Goal: Task Accomplishment & Management: Manage account settings

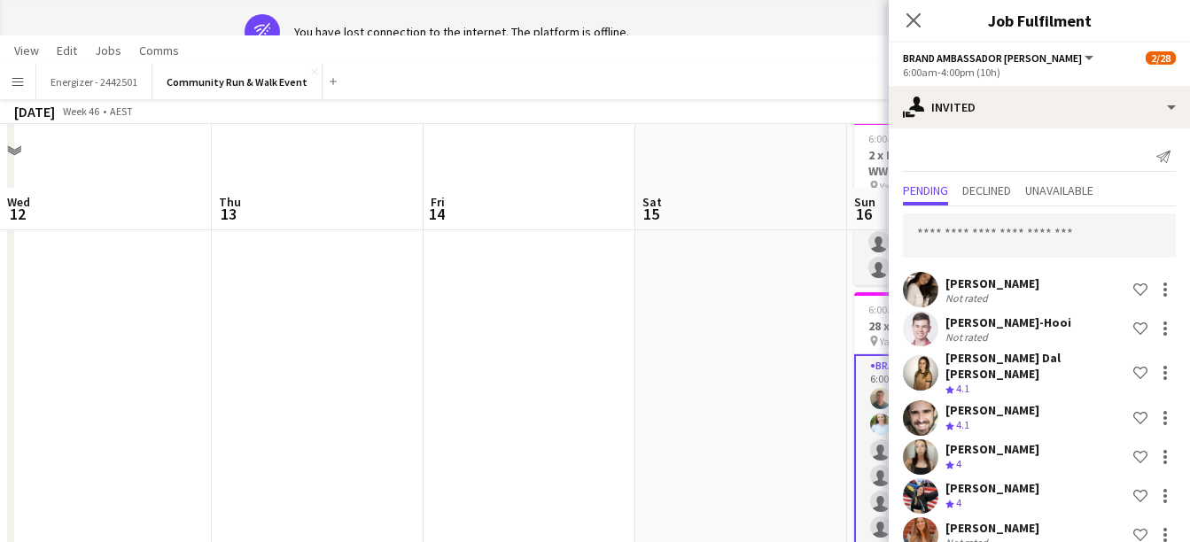
scroll to position [0, 610]
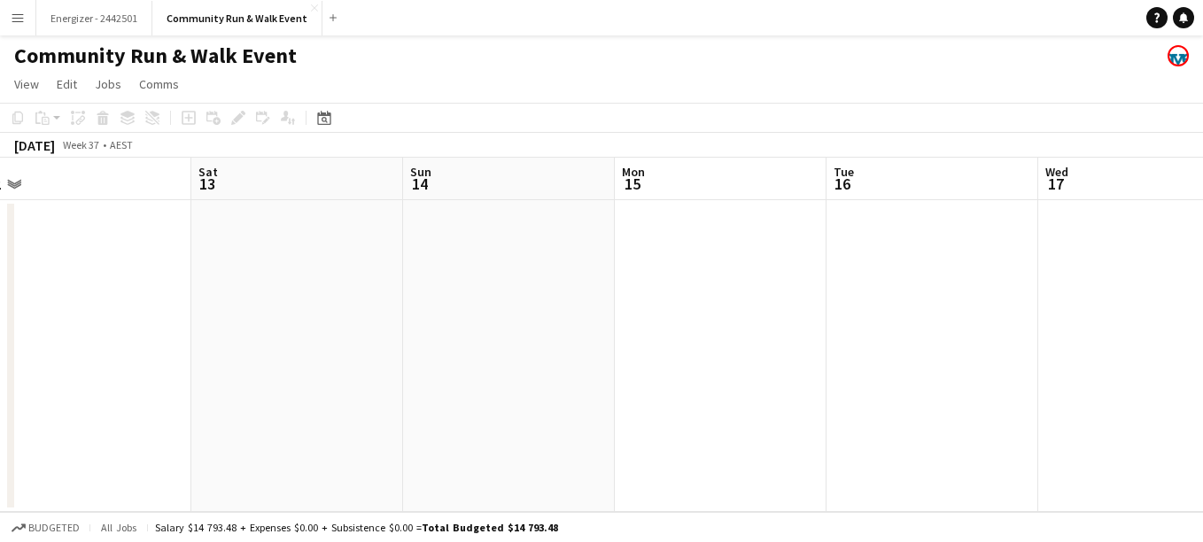
scroll to position [0, 515]
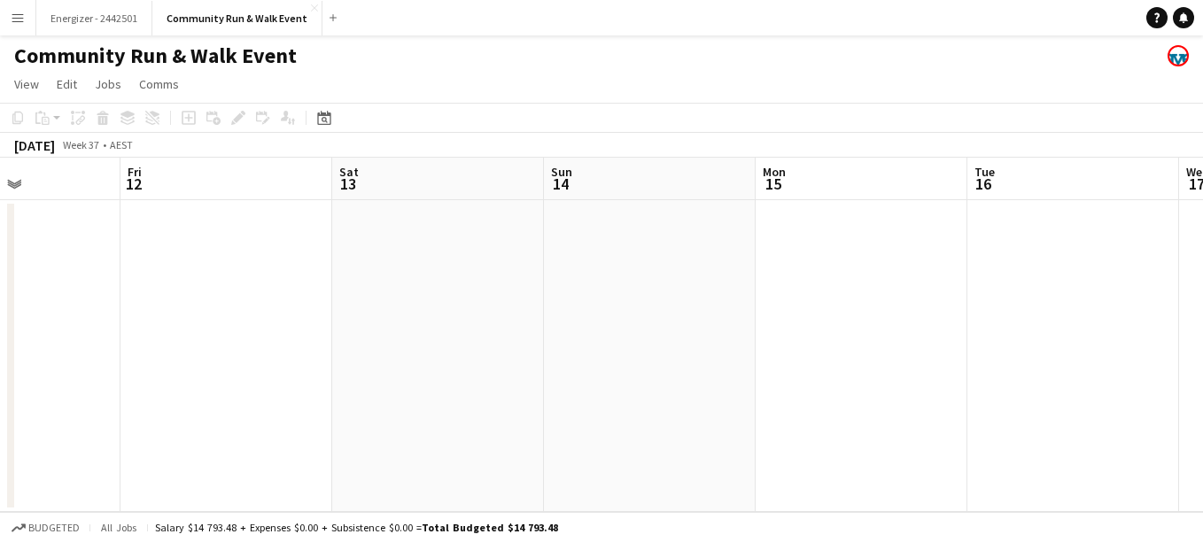
drag, startPoint x: 897, startPoint y: 340, endPoint x: 170, endPoint y: 325, distance: 726.7
click at [170, 325] on app-calendar-viewport "Tue 9 Wed 10 Thu 11 Fri 12 Sat 13 Sun 14 Mon 15 Tue 16 Wed 17 Thu 18 Fri 19" at bounding box center [601, 335] width 1203 height 354
click at [316, 120] on div "Date picker" at bounding box center [324, 117] width 21 height 21
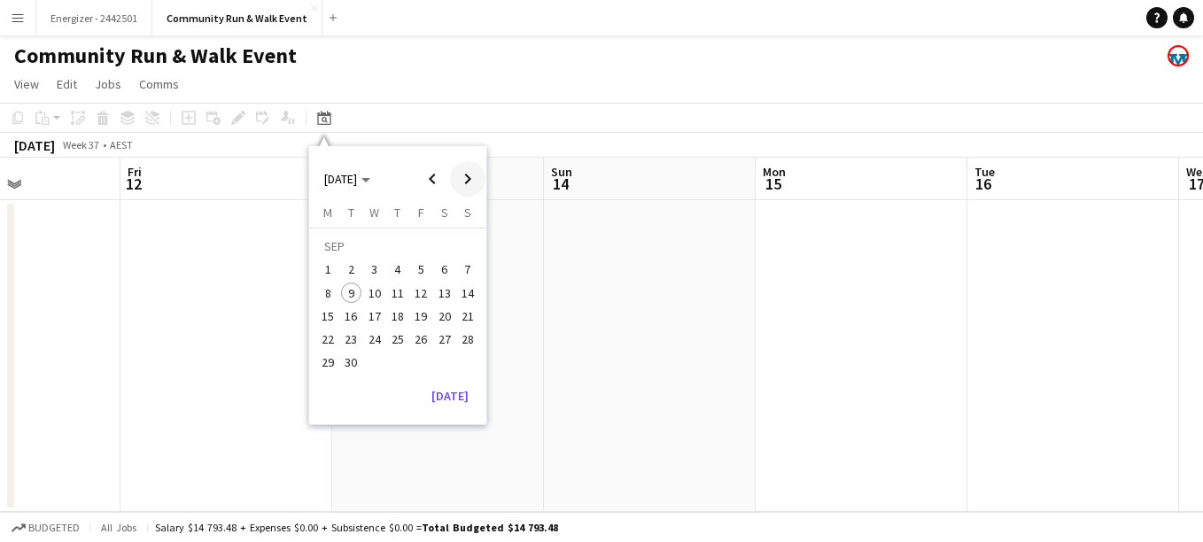
click at [475, 175] on span "Next month" at bounding box center [467, 178] width 35 height 35
click at [458, 177] on span "Next month" at bounding box center [467, 178] width 35 height 35
click at [675, 239] on app-date-cell at bounding box center [650, 356] width 212 height 312
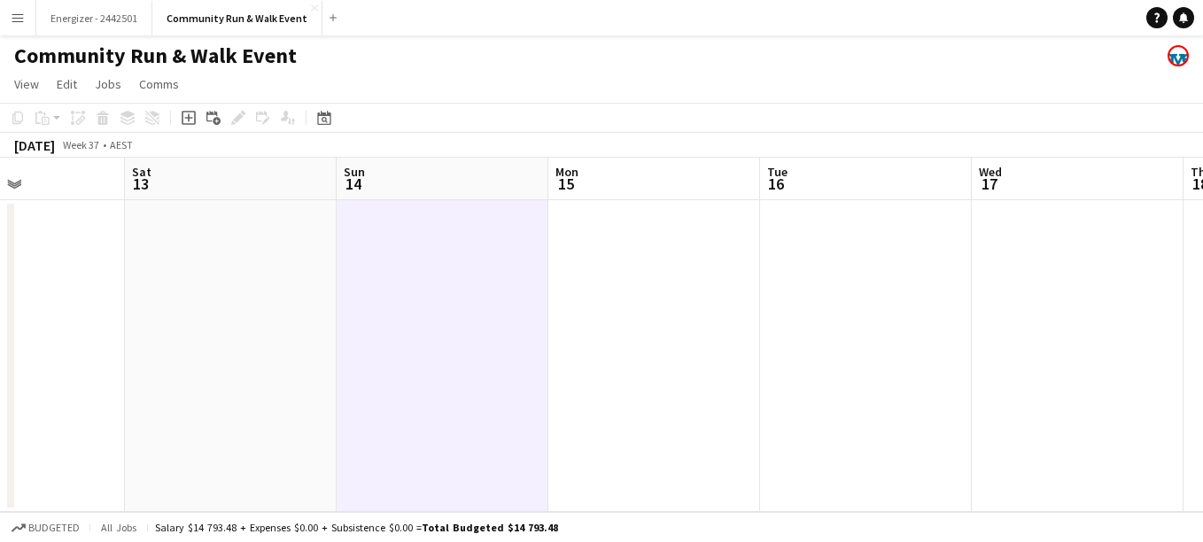
drag, startPoint x: 822, startPoint y: 280, endPoint x: 188, endPoint y: 363, distance: 639.9
click at [188, 363] on app-calendar-viewport "Tue 9 Wed 10 Thu 11 Fri 12 Sat 13 Sun 14 Mon 15 Tue 16 Wed 17 Thu 18 Fri 19" at bounding box center [601, 335] width 1203 height 354
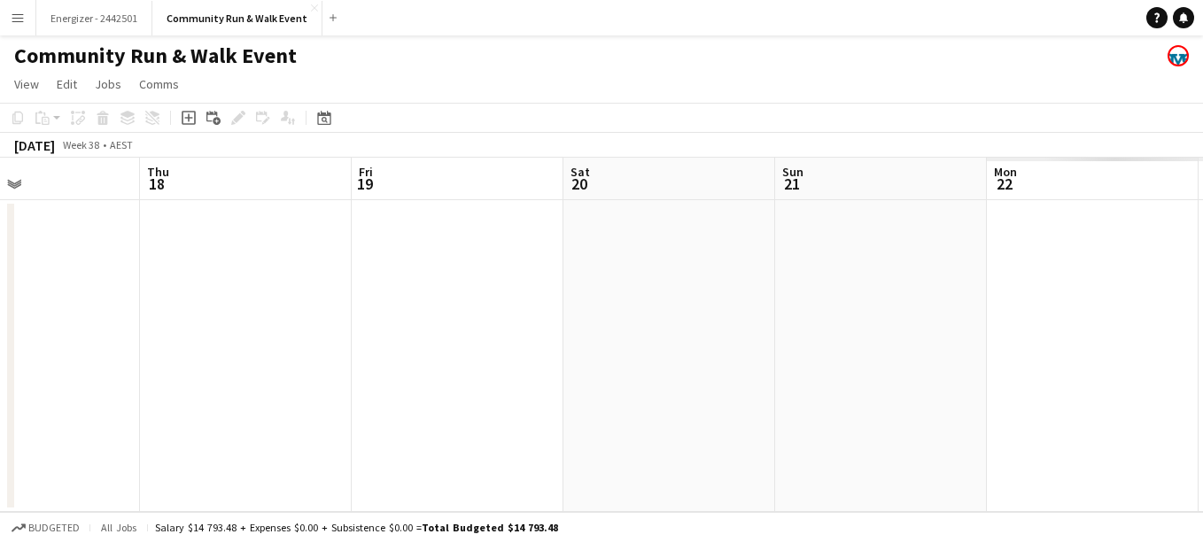
drag, startPoint x: 755, startPoint y: 366, endPoint x: 138, endPoint y: 354, distance: 616.8
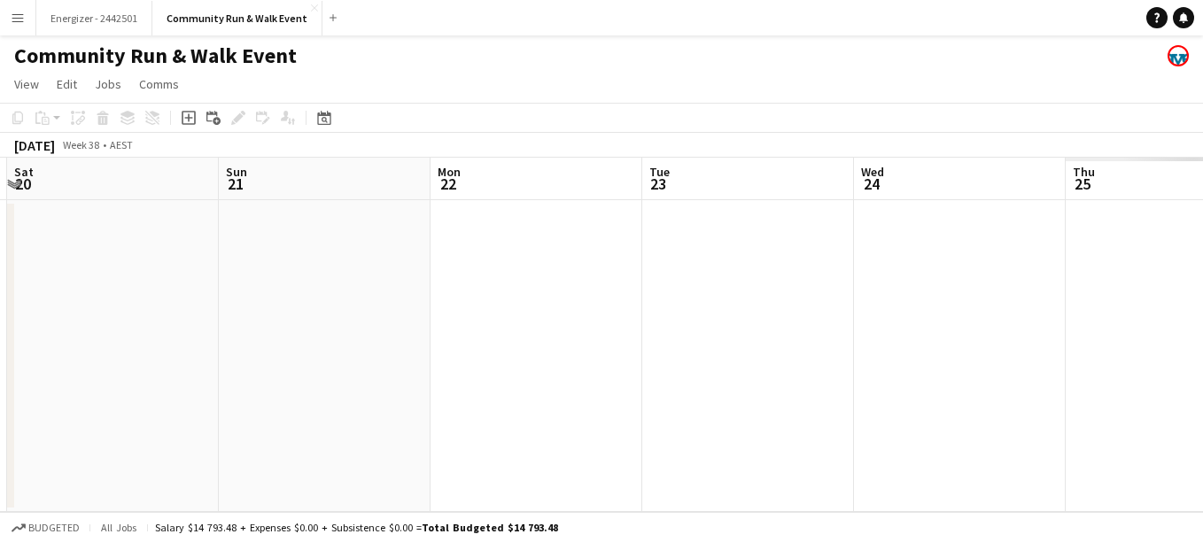
drag, startPoint x: 138, startPoint y: 354, endPoint x: 120, endPoint y: 250, distance: 106.2
click at [120, 250] on app-calendar-viewport "Wed 17 Thu 18 Fri 19 Sat 20 Sun 21 Mon 22 Tue 23 Wed 24 Thu 25 Fri 26 Sat 27" at bounding box center [601, 335] width 1203 height 354
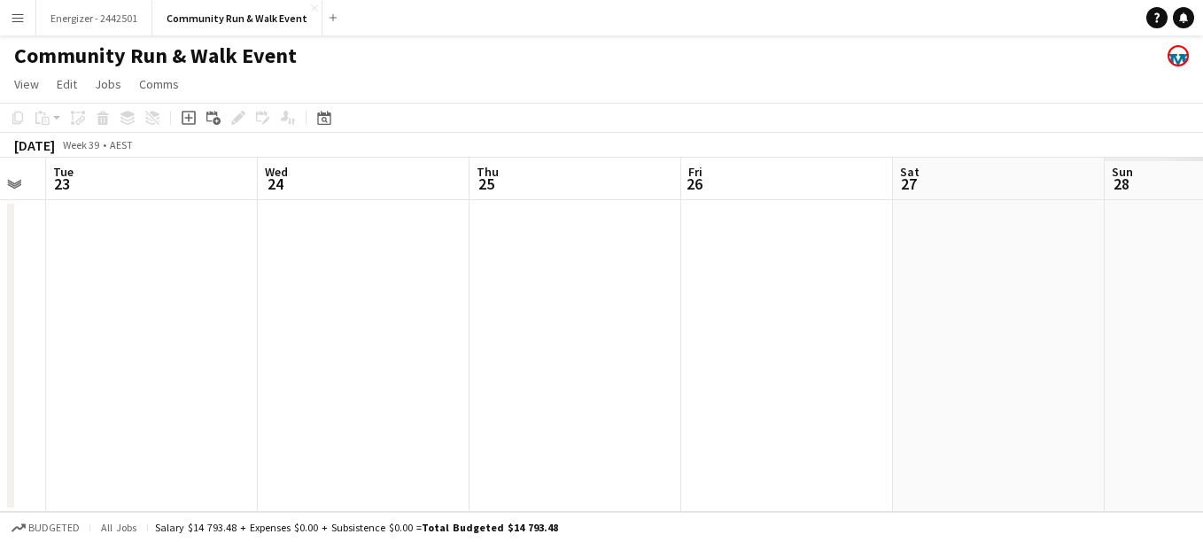
drag, startPoint x: 815, startPoint y: 312, endPoint x: 222, endPoint y: 284, distance: 593.4
click at [222, 284] on app-calendar-viewport "Sat 20 Sun 21 Mon 22 Tue 23 Wed 24 Thu 25 Fri 26 Sat 27 Sun 28 Mon 29 Tue 30" at bounding box center [601, 335] width 1203 height 354
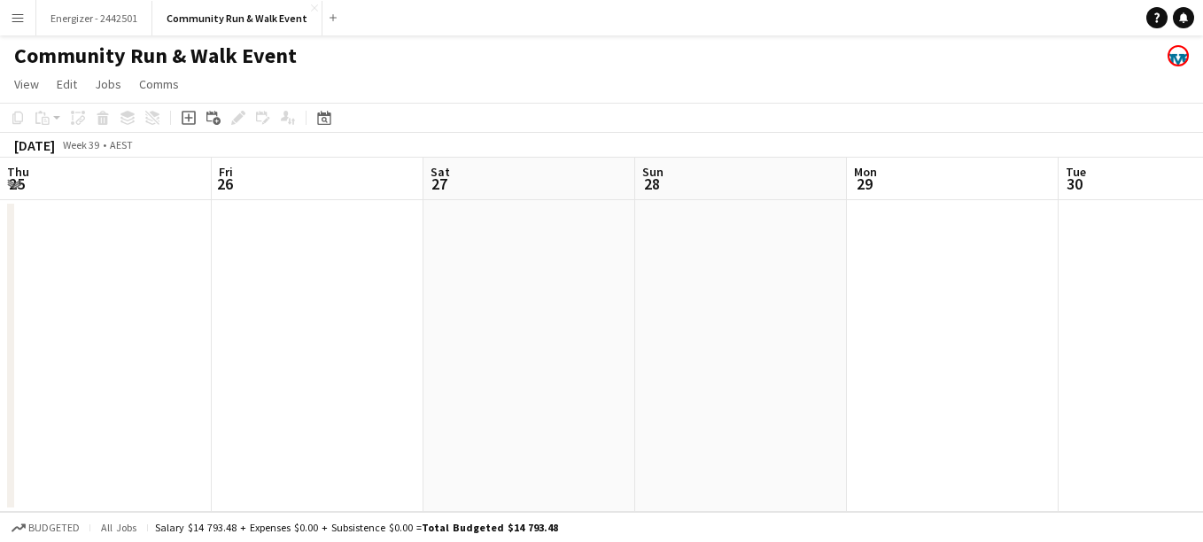
drag, startPoint x: 653, startPoint y: 266, endPoint x: 183, endPoint y: 315, distance: 473.0
click at [183, 315] on app-calendar-viewport "Mon 22 Tue 23 Wed 24 Thu 25 Fri 26 Sat 27 Sun 28 Mon 29 Tue 30 Wed 1 Thu 2" at bounding box center [601, 335] width 1203 height 354
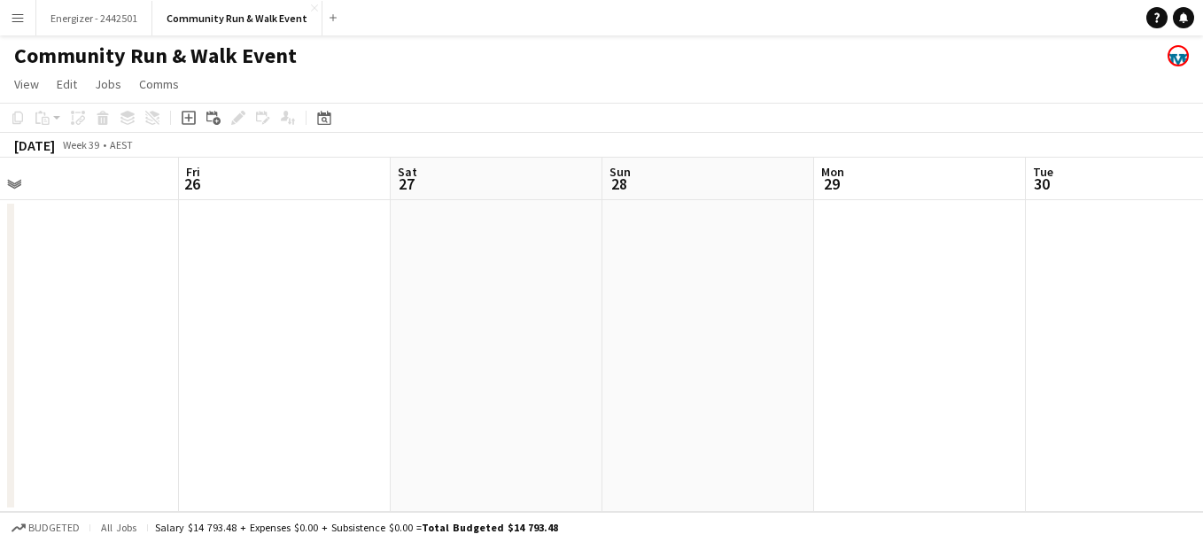
drag, startPoint x: 645, startPoint y: 340, endPoint x: 33, endPoint y: 354, distance: 612.4
click at [33, 354] on app-calendar-viewport "Mon 22 Tue 23 Wed 24 Thu 25 Fri 26 Sat 27 Sun 28 Mon 29 Tue 30 Wed 1 Thu 2" at bounding box center [601, 335] width 1203 height 354
drag, startPoint x: 626, startPoint y: 356, endPoint x: 97, endPoint y: 353, distance: 529.9
click at [97, 353] on app-calendar-viewport "Sat 27 Sun 28 Mon 29 Tue 30 Wed 1 Thu 2 Fri 3 Sat 4 Sun 5 Mon 6 Tue 7" at bounding box center [601, 335] width 1203 height 354
drag, startPoint x: 832, startPoint y: 338, endPoint x: 237, endPoint y: 352, distance: 594.7
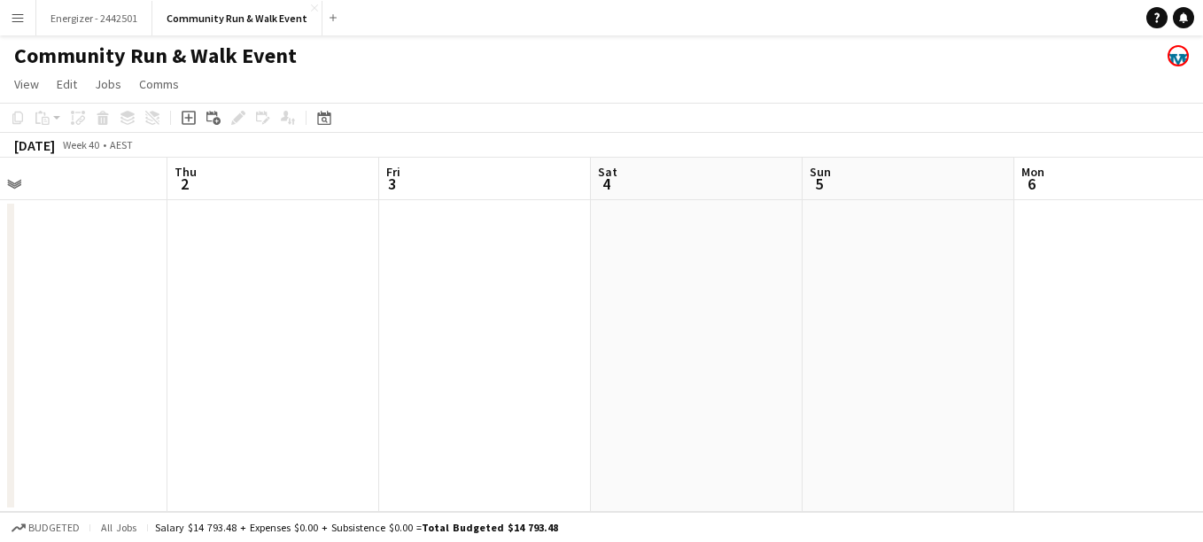
click at [237, 352] on app-calendar-viewport "Sun 28 Mon 29 Tue 30 Wed 1 Thu 2 Fri 3 Sat 4 Sun 5 Mon 6 Tue 7 Wed 8" at bounding box center [601, 335] width 1203 height 354
drag, startPoint x: 920, startPoint y: 292, endPoint x: 304, endPoint y: 286, distance: 615.8
click at [304, 286] on app-calendar-viewport "Fri 3 Sat 4 Sun 5 Mon 6 Tue 7 Wed 8 Thu 9 Fri 10 Sat 11 Sun 12 Mon 13" at bounding box center [601, 335] width 1203 height 354
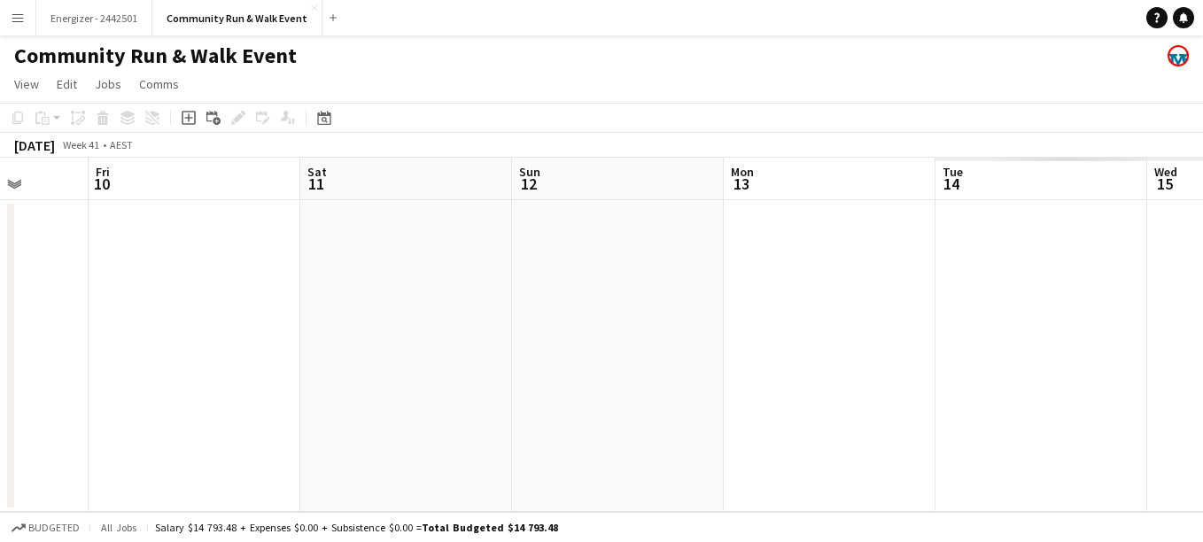
drag, startPoint x: 1038, startPoint y: 229, endPoint x: 304, endPoint y: 283, distance: 735.6
click at [304, 283] on app-calendar-viewport "Mon 6 Tue 7 Wed 8 Thu 9 Fri 10 Sat 11 Sun 12 Mon 13 Tue 14 Wed 15 Thu 16" at bounding box center [601, 335] width 1203 height 354
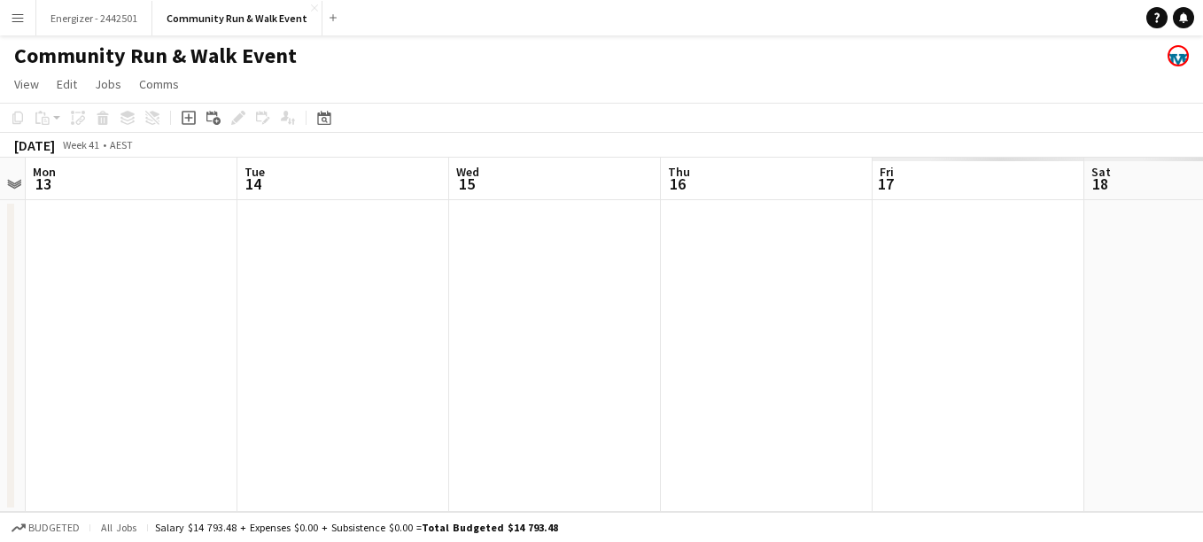
drag, startPoint x: 797, startPoint y: 308, endPoint x: -4, endPoint y: 397, distance: 805.0
click at [0, 397] on html "Menu Boards Boards Boards All jobs Status Workforce Workforce My Workforce Recr…" at bounding box center [601, 271] width 1203 height 542
drag, startPoint x: 866, startPoint y: 282, endPoint x: 229, endPoint y: 321, distance: 637.4
click at [229, 321] on app-calendar-viewport "Mon 13 Tue 14 Wed 15 Thu 16 Fri 17 Sat 18 Sun 19 Mon 20 Tue 21 Wed 22 Thu 23" at bounding box center [601, 335] width 1203 height 354
drag, startPoint x: 765, startPoint y: 293, endPoint x: 131, endPoint y: 430, distance: 648.1
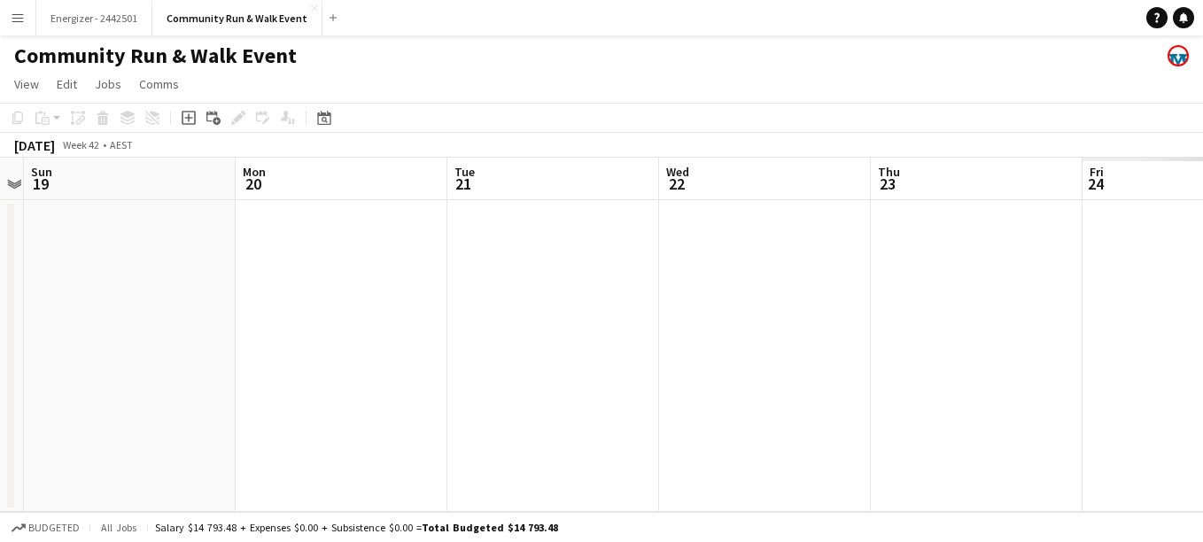
click at [131, 430] on app-calendar-viewport "Thu 16 Fri 17 Sat 18 Sun 19 Mon 20 Tue 21 Wed 22 Thu 23 Fri 24 Sat 25 Sun 26" at bounding box center [601, 335] width 1203 height 354
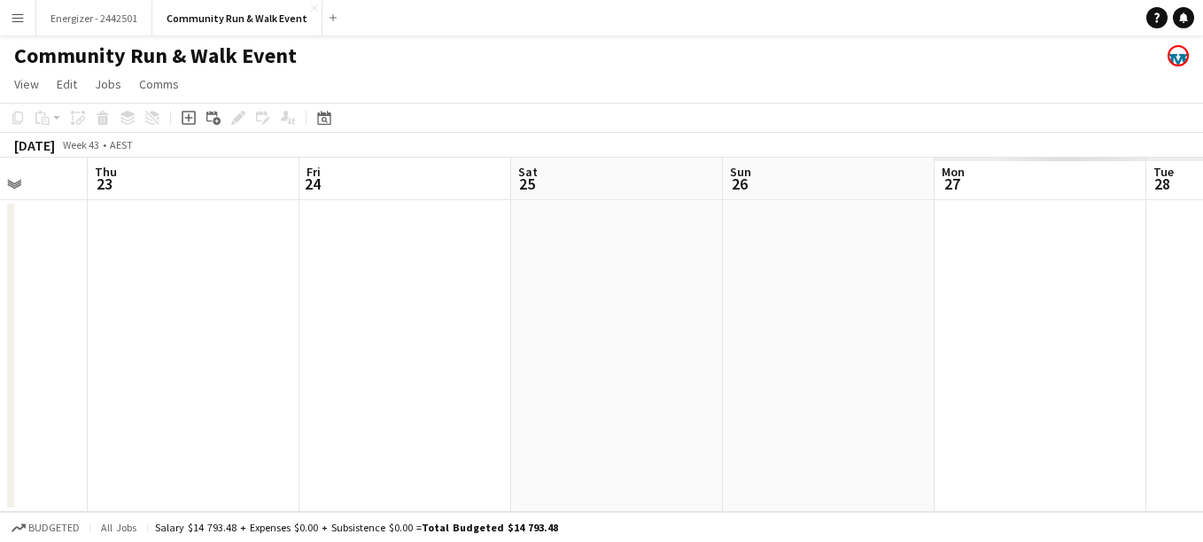
drag, startPoint x: 1012, startPoint y: 367, endPoint x: 224, endPoint y: 388, distance: 788.0
click at [224, 388] on app-calendar-viewport "Mon 20 Tue 21 Wed 22 Thu 23 Fri 24 Sat 25 Sun 26 Mon 27 Tue 28 Wed 29 Thu 30" at bounding box center [601, 335] width 1203 height 354
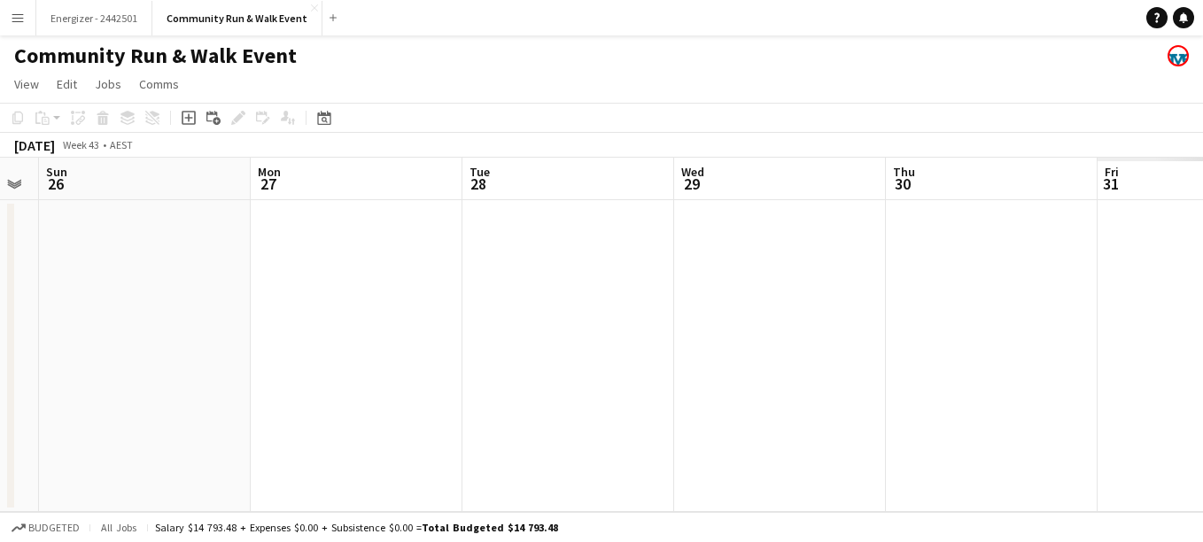
drag, startPoint x: 952, startPoint y: 378, endPoint x: 269, endPoint y: 389, distance: 682.3
click at [269, 389] on app-calendar-viewport "Thu 23 Fri 24 Sat 25 Sun 26 Mon 27 Tue 28 Wed 29 Thu 30 Fri 31 Sat 1 Sun 2" at bounding box center [601, 335] width 1203 height 354
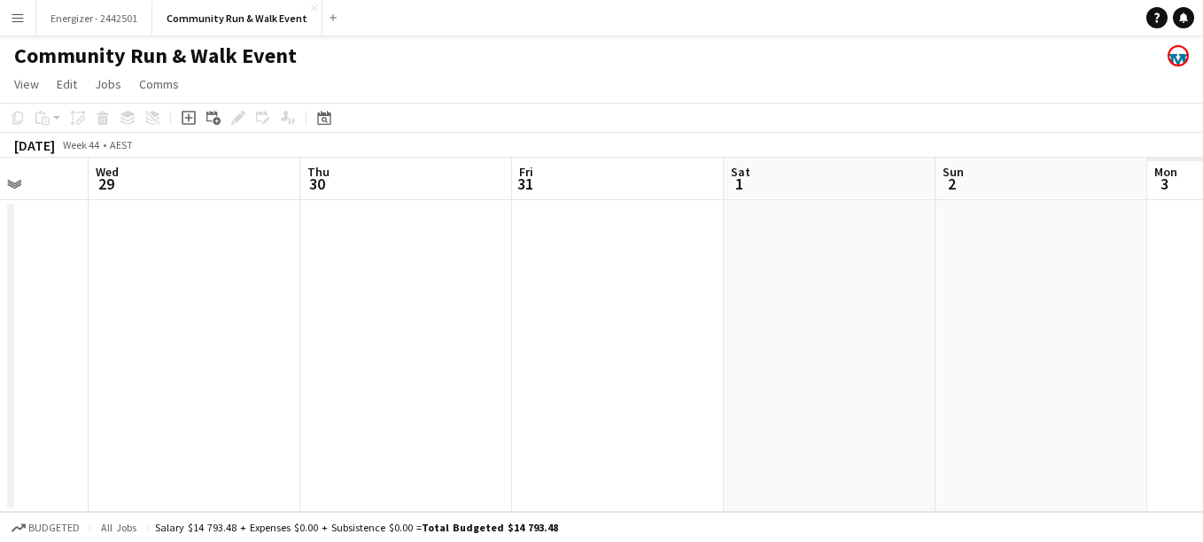
drag, startPoint x: 789, startPoint y: 378, endPoint x: 203, endPoint y: 379, distance: 585.7
click at [203, 379] on app-calendar-viewport "Sat 25 Sun 26 Mon 27 Tue 28 Wed 29 Thu 30 Fri 31 Sat 1 Sun 2 Mon 3 Tue 4" at bounding box center [601, 335] width 1203 height 354
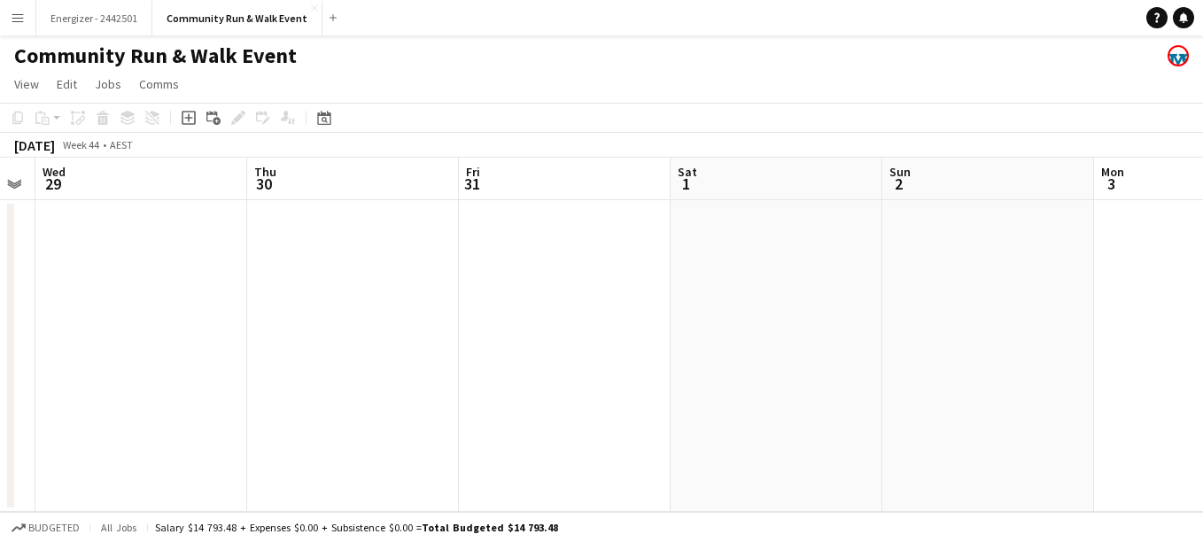
drag, startPoint x: 920, startPoint y: 334, endPoint x: 231, endPoint y: 339, distance: 688.5
click at [231, 339] on app-calendar-viewport "Sun 26 Mon 27 Tue 28 Wed 29 Thu 30 Fri 31 Sat 1 Sun 2 Mon 3 Tue 4 Wed 5" at bounding box center [601, 335] width 1203 height 354
drag, startPoint x: 956, startPoint y: 348, endPoint x: 328, endPoint y: 292, distance: 630.8
click at [328, 292] on app-calendar-viewport "Fri 31 Sat 1 Sun 2 Mon 3 Tue 4 Wed 5 Thu 6 Fri 7 Sat 8 Sun 9 Mon 10" at bounding box center [601, 335] width 1203 height 354
drag, startPoint x: 944, startPoint y: 308, endPoint x: 207, endPoint y: 243, distance: 739.2
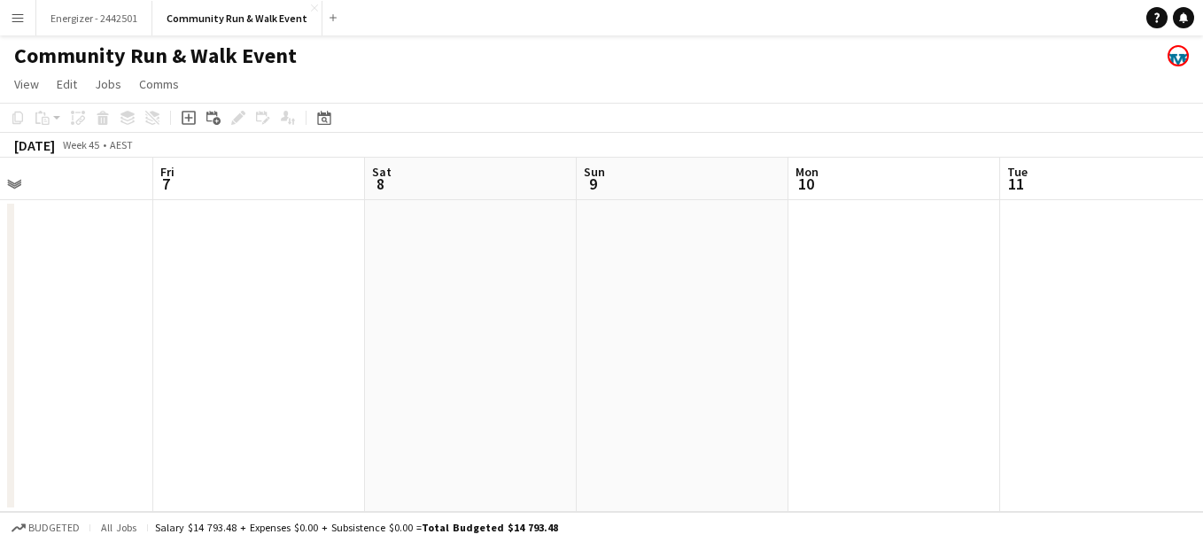
click at [207, 243] on app-calendar-viewport "Mon 3 Tue 4 Wed 5 Thu 6 Fri 7 Sat 8 Sun 9 Mon 10 Tue 11 Wed 12 Thu 13" at bounding box center [601, 335] width 1203 height 354
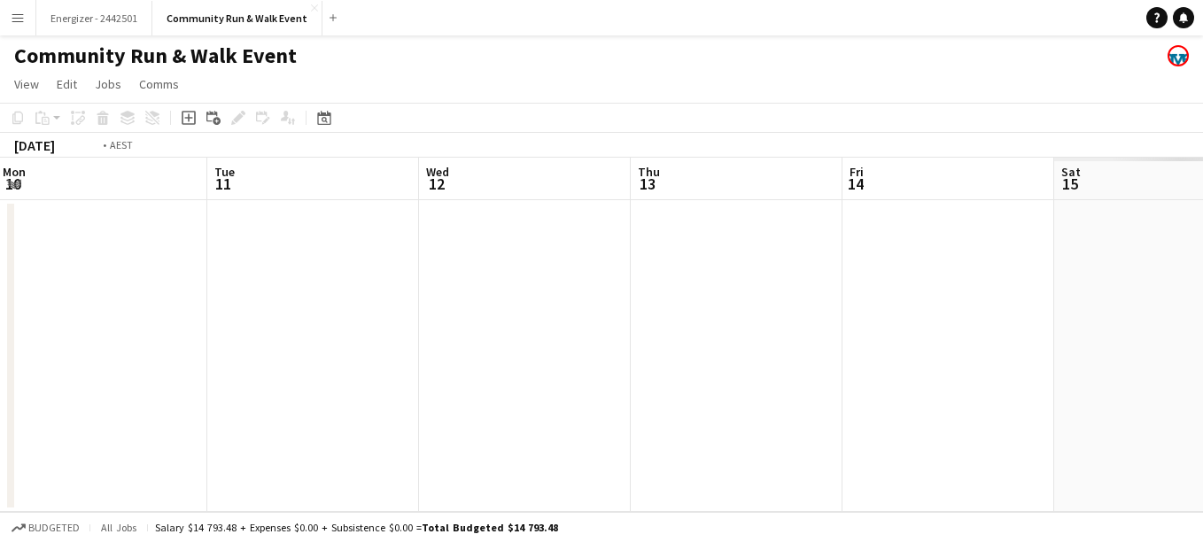
drag, startPoint x: 883, startPoint y: 231, endPoint x: 301, endPoint y: 266, distance: 582.3
click at [301, 266] on app-calendar-viewport "Fri 7 Sat 8 Sun 9 Mon 10 Tue 11 Wed 12 Thu 13 Fri 14 Sat 15 Sun 16 Mon 17" at bounding box center [601, 335] width 1203 height 354
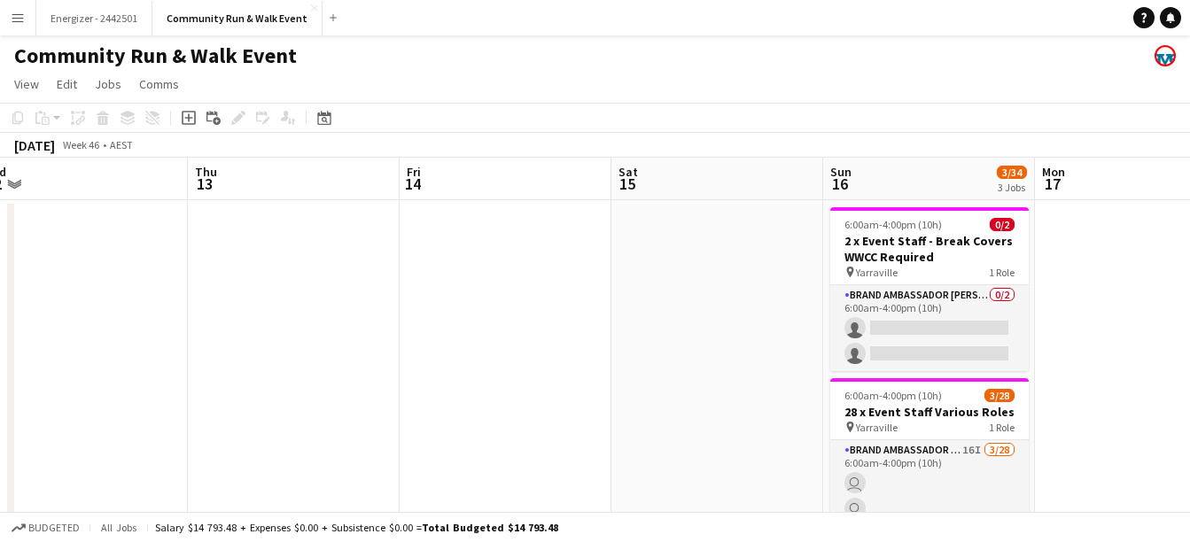
scroll to position [0, 708]
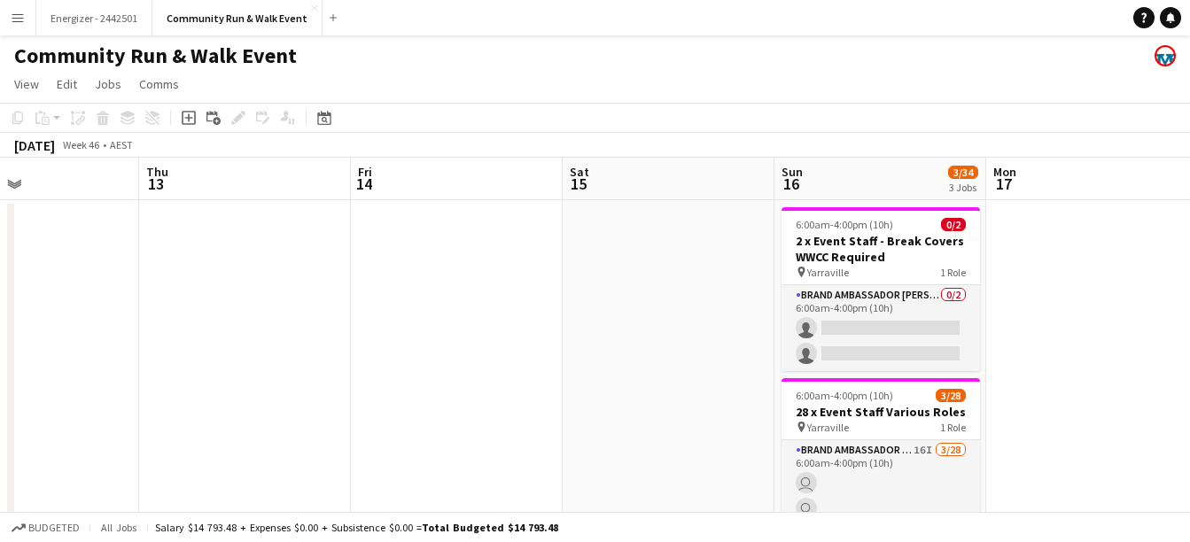
drag, startPoint x: 898, startPoint y: 338, endPoint x: 406, endPoint y: 377, distance: 493.3
click at [406, 377] on app-calendar-viewport "Sun 9 Mon 10 Tue 11 Wed 12 Thu 13 Fri 14 Sat 15 Sun 16 3/34 3 Jobs Mon 17 Tue 1…" at bounding box center [595, 529] width 1190 height 743
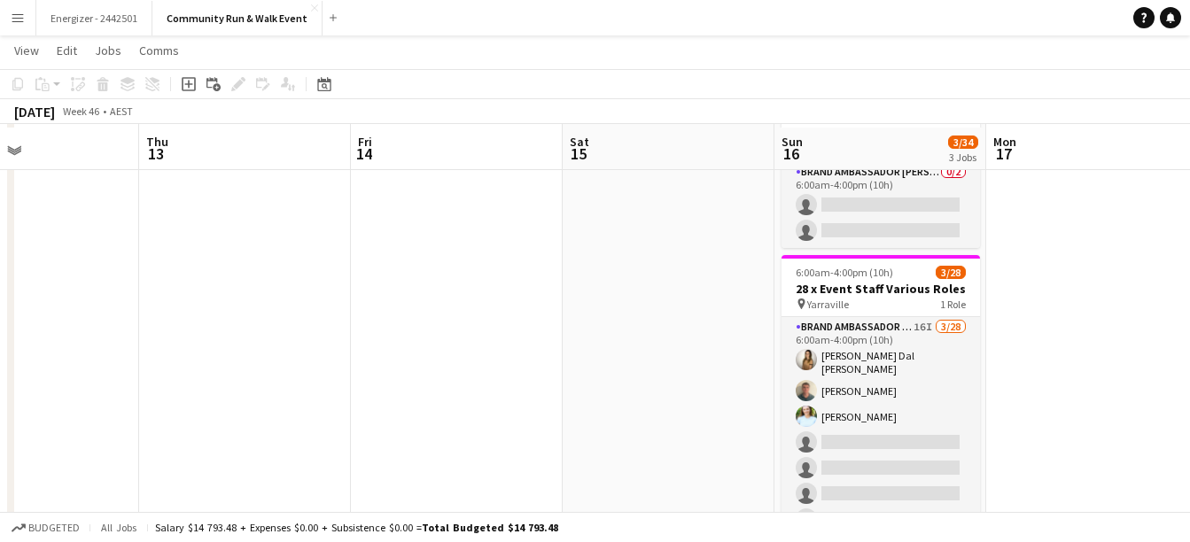
scroll to position [95, 0]
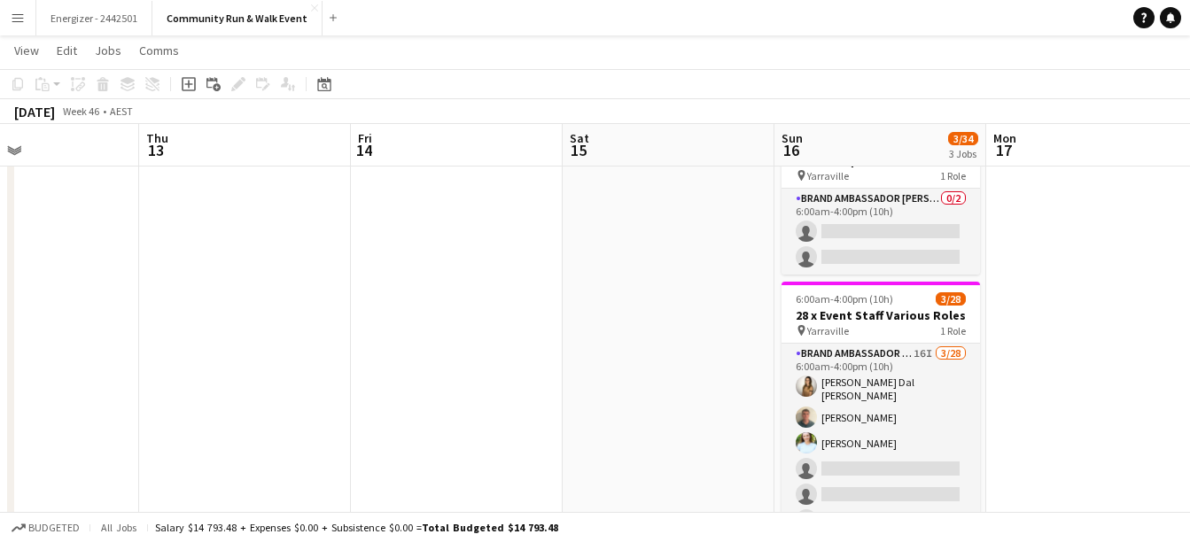
drag, startPoint x: 1194, startPoint y: 118, endPoint x: 642, endPoint y: 245, distance: 566.6
click at [642, 245] on app-date-cell at bounding box center [669, 454] width 212 height 701
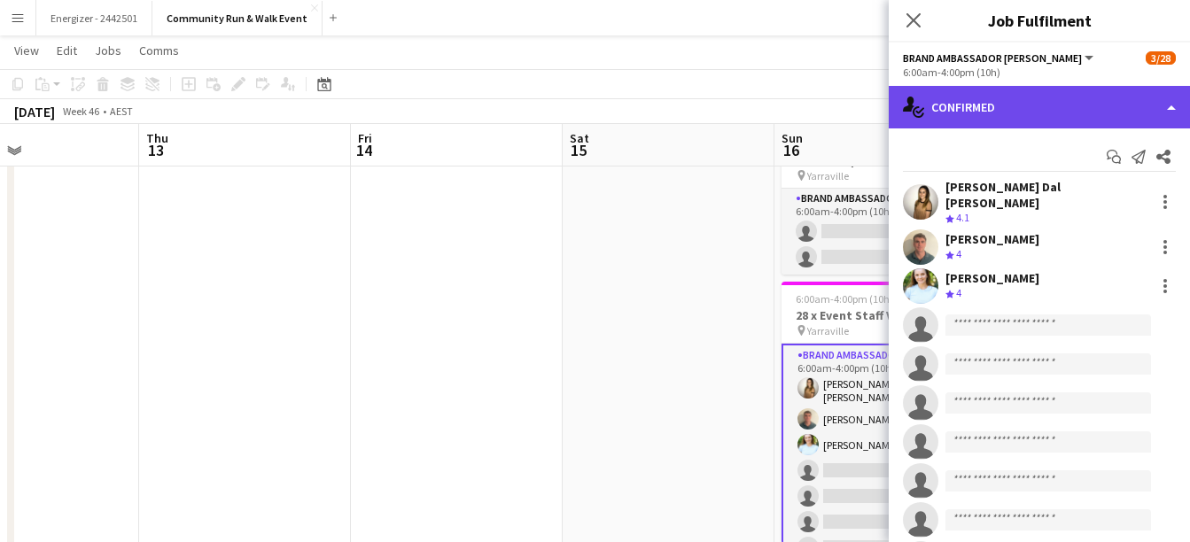
click at [1023, 114] on div "single-neutral-actions-check-2 Confirmed" at bounding box center [1039, 107] width 301 height 43
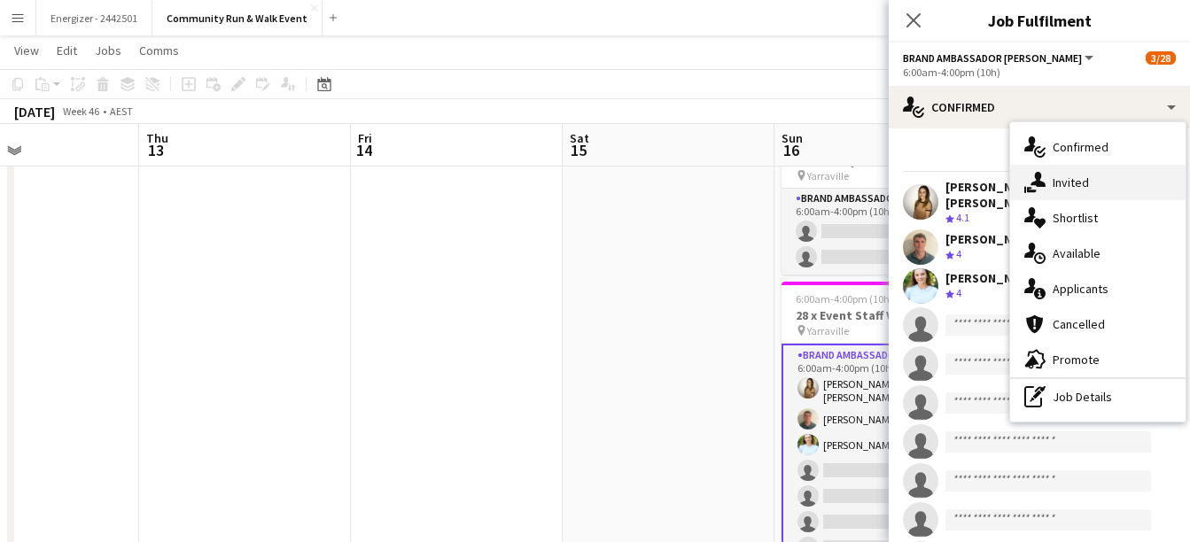
click at [1075, 182] on span "Invited" at bounding box center [1071, 183] width 36 height 16
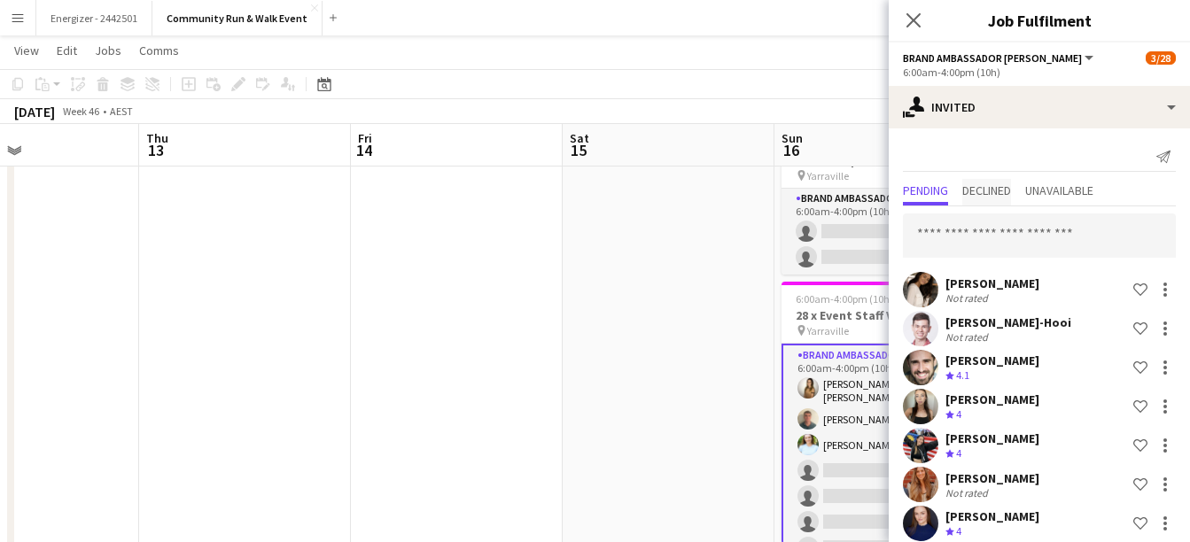
click at [1011, 196] on span "Declined" at bounding box center [986, 190] width 49 height 12
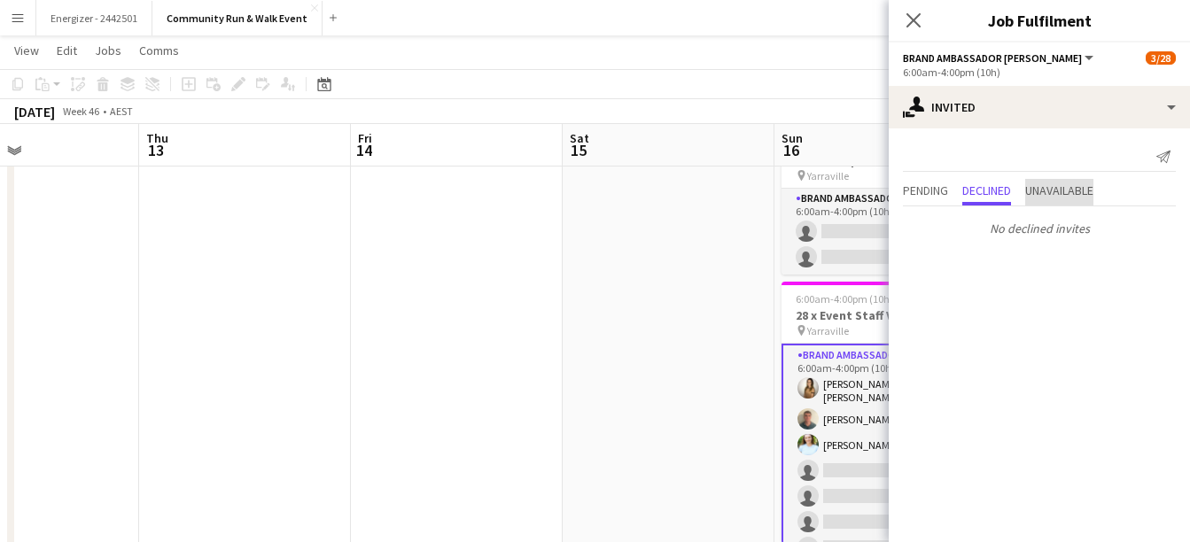
click at [1062, 191] on span "Unavailable" at bounding box center [1059, 190] width 68 height 12
click at [922, 197] on span "Pending" at bounding box center [925, 190] width 45 height 12
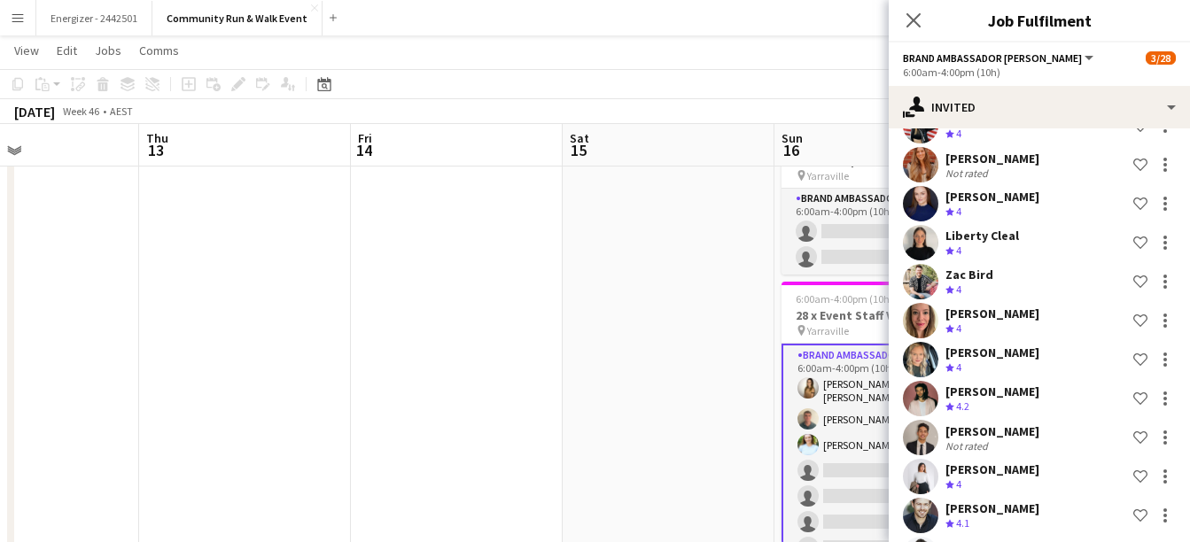
scroll to position [368, 0]
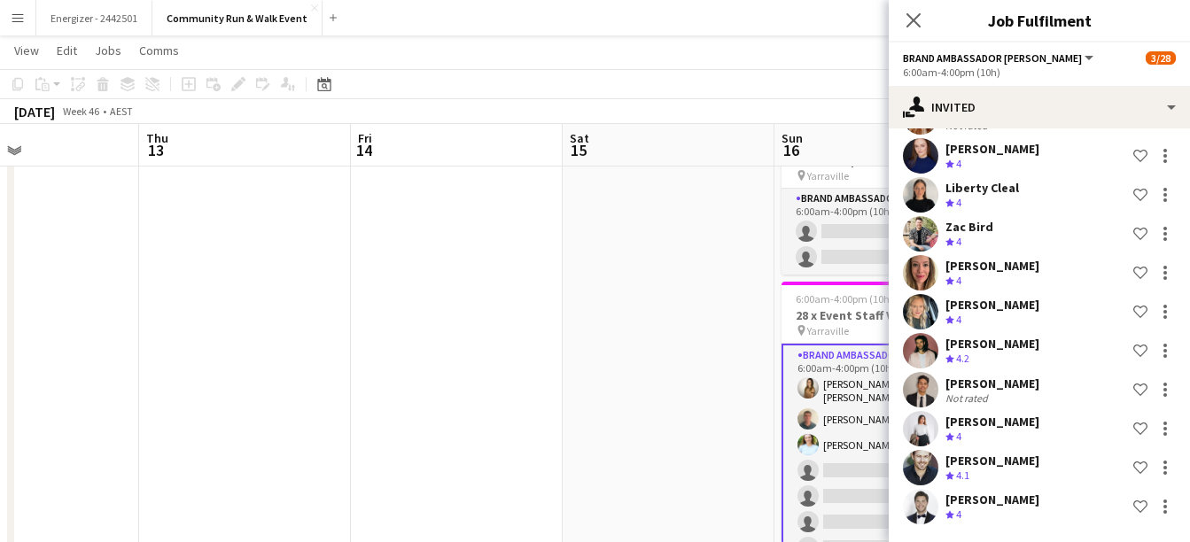
click at [683, 334] on app-date-cell at bounding box center [669, 454] width 212 height 701
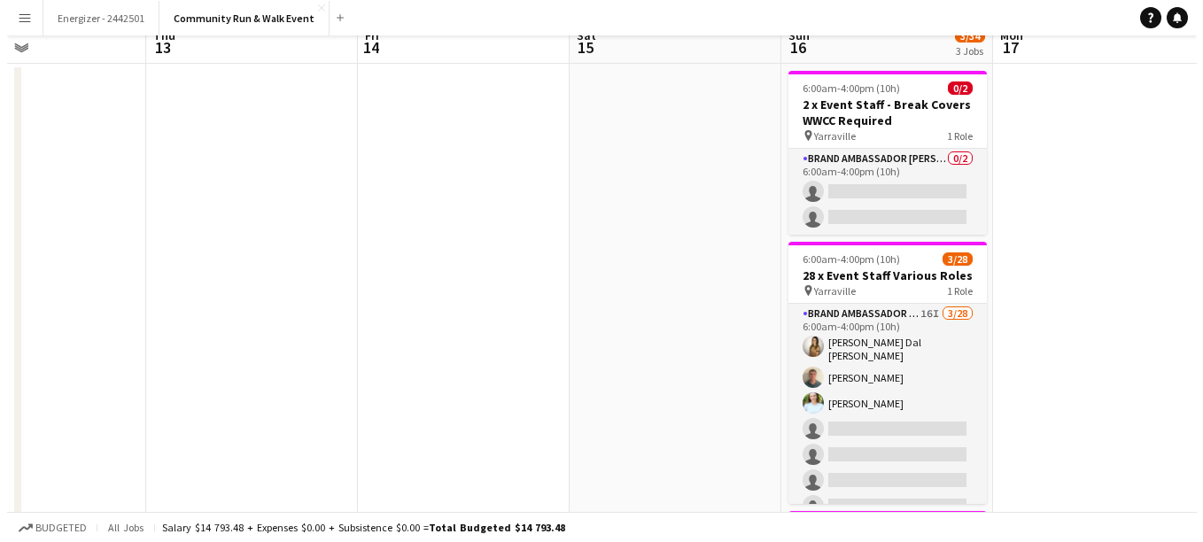
scroll to position [0, 0]
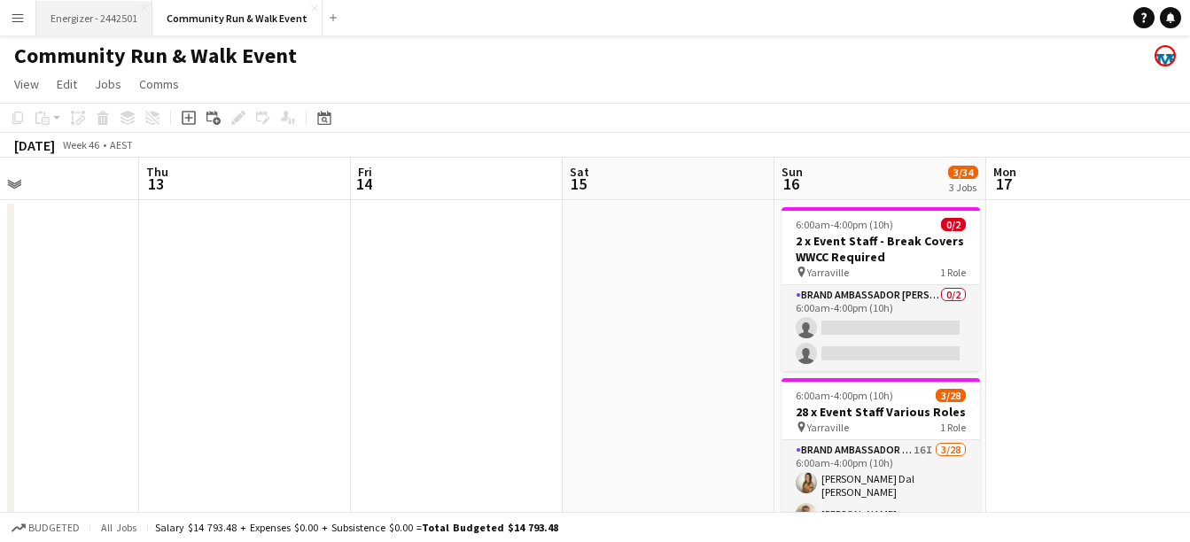
click at [82, 24] on button "Energizer - 2442501 Close" at bounding box center [94, 18] width 116 height 35
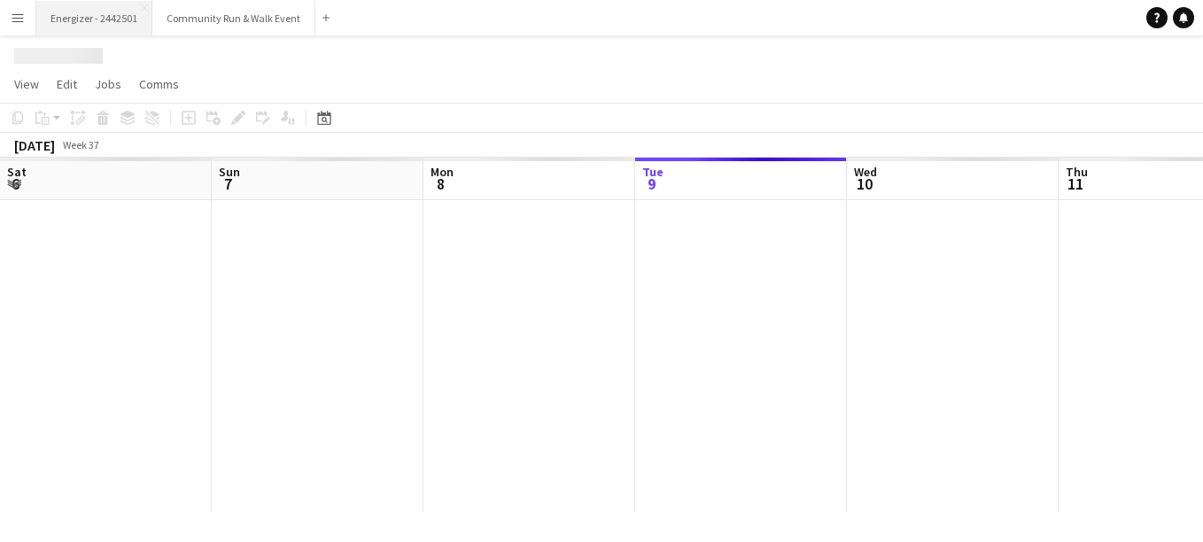
scroll to position [0, 424]
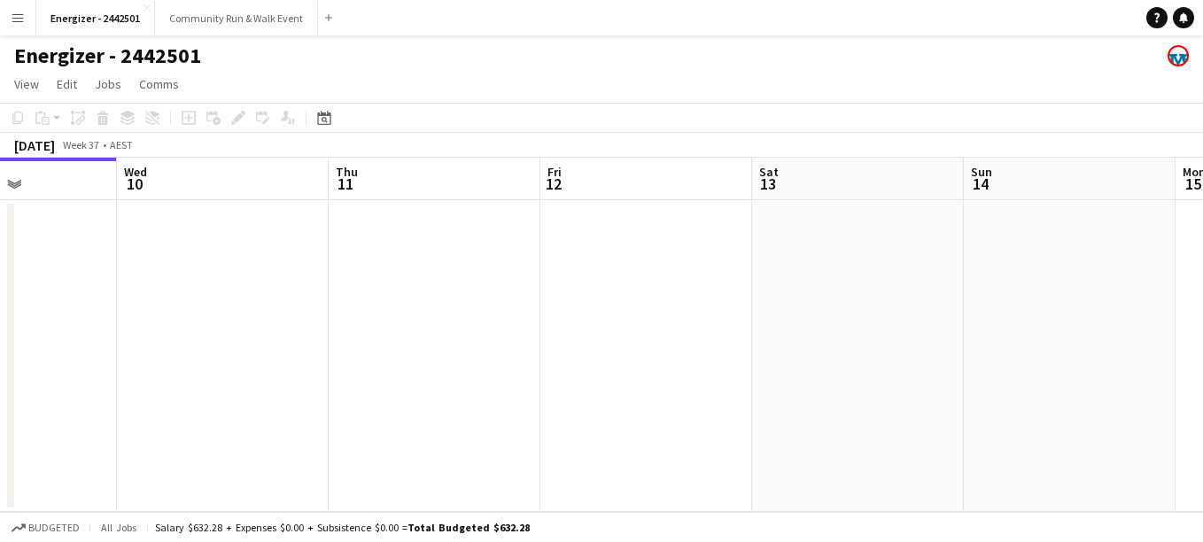
drag, startPoint x: 556, startPoint y: 317, endPoint x: 301, endPoint y: 287, distance: 257.0
click at [301, 287] on app-calendar-viewport "Sat 6 Sun 7 Mon 8 Tue 9 Wed 10 Thu 11 Fri 12 Sat 13 Sun 14 Mon 15 Tue 16" at bounding box center [601, 335] width 1203 height 354
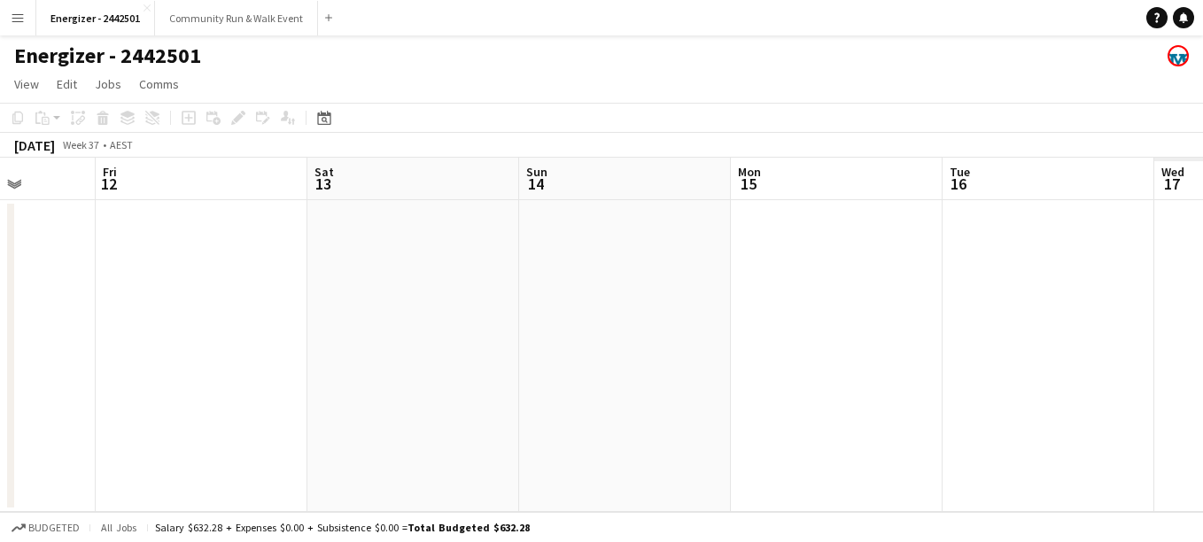
drag, startPoint x: 857, startPoint y: 347, endPoint x: 404, endPoint y: 247, distance: 463.7
click at [404, 247] on app-calendar-viewport "Mon 8 Tue 9 Wed 10 Thu 11 Fri 12 Sat 13 Sun 14 Mon 15 Tue 16 Wed 17 Thu 18" at bounding box center [601, 335] width 1203 height 354
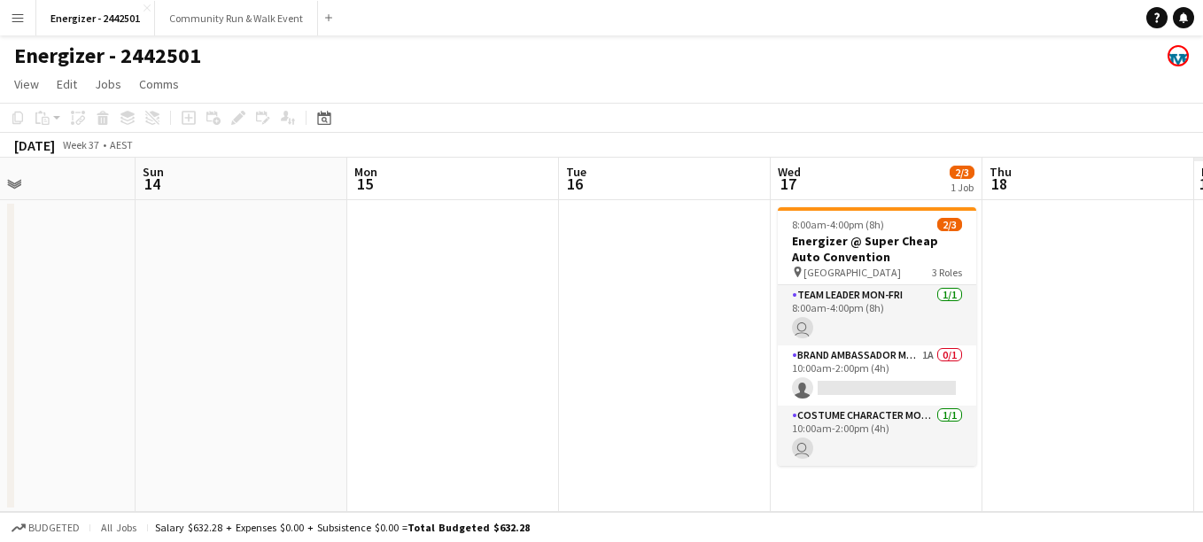
drag, startPoint x: 1071, startPoint y: 408, endPoint x: 685, endPoint y: 347, distance: 391.0
click at [685, 347] on app-calendar-viewport "Wed 10 Thu 11 Fri 12 Sat 13 Sun 14 Mon 15 Tue 16 Wed 17 2/3 1 Job Thu 18 Fri 19…" at bounding box center [601, 335] width 1203 height 354
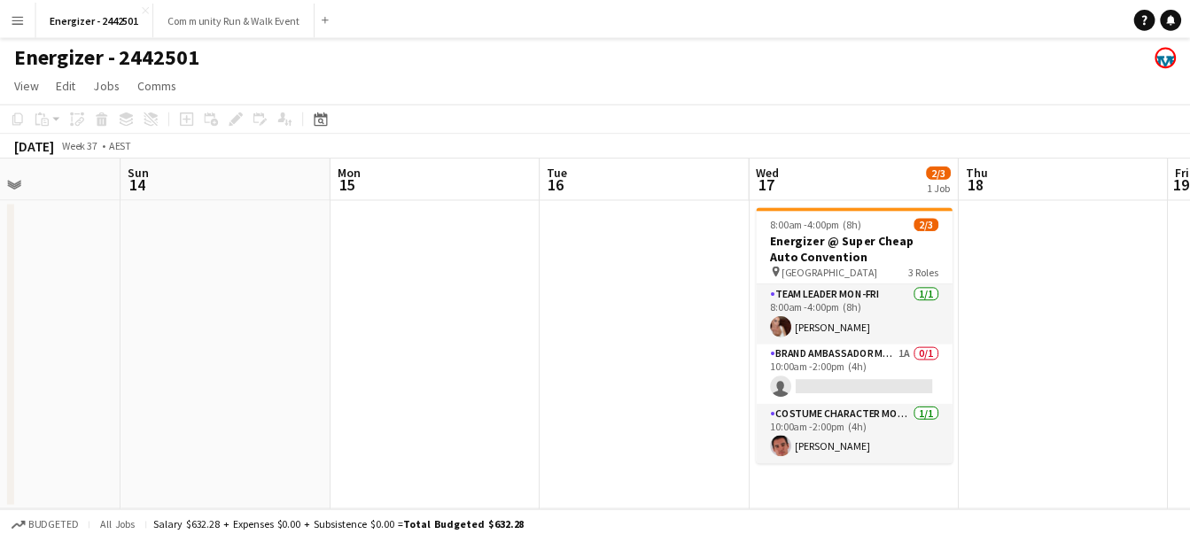
scroll to position [0, 591]
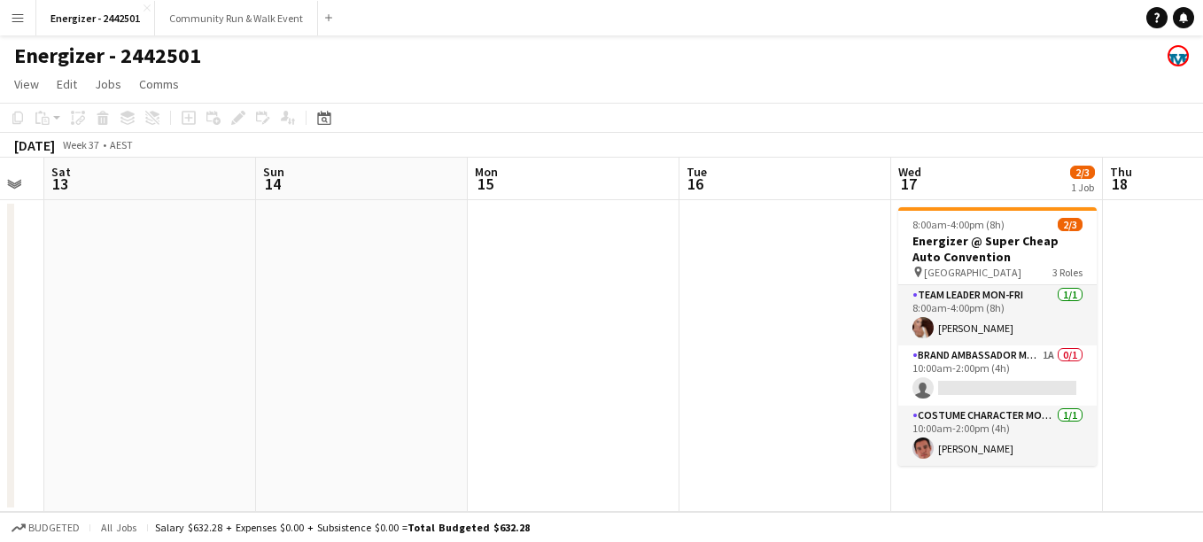
drag, startPoint x: 728, startPoint y: 370, endPoint x: 650, endPoint y: 350, distance: 80.6
click at [650, 350] on app-calendar-viewport "Wed 10 Thu 11 Fri 12 Sat 13 Sun 14 Mon 15 Tue 16 Wed 17 2/3 1 Job Thu 18 Fri 19…" at bounding box center [601, 335] width 1203 height 354
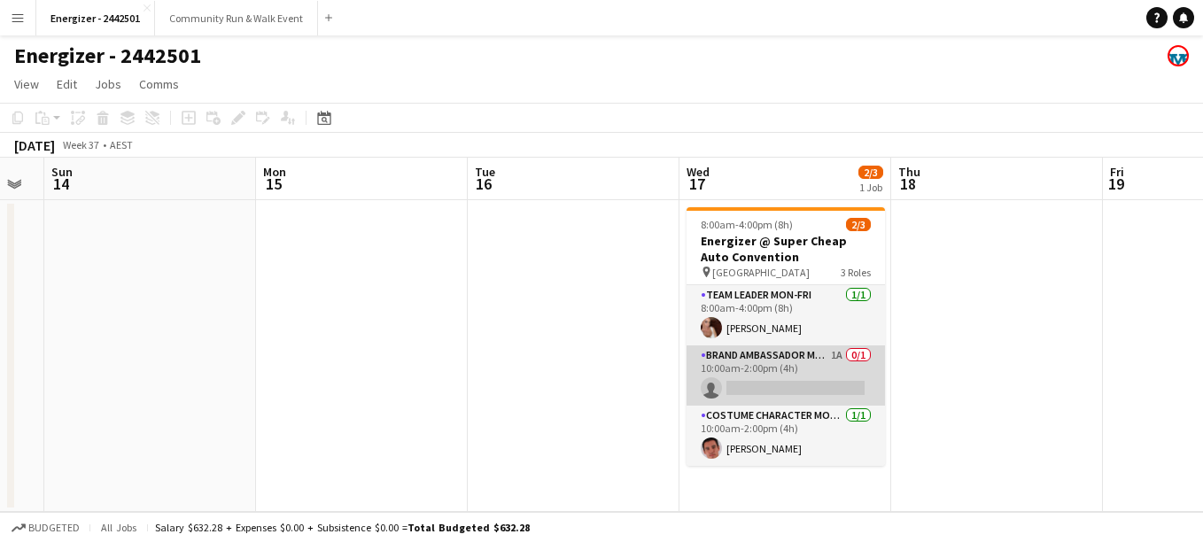
click at [830, 369] on app-card-role "Brand Ambassador Mon-Fri 1A 0/1 10:00am-2:00pm (4h) single-neutral-actions" at bounding box center [786, 376] width 198 height 60
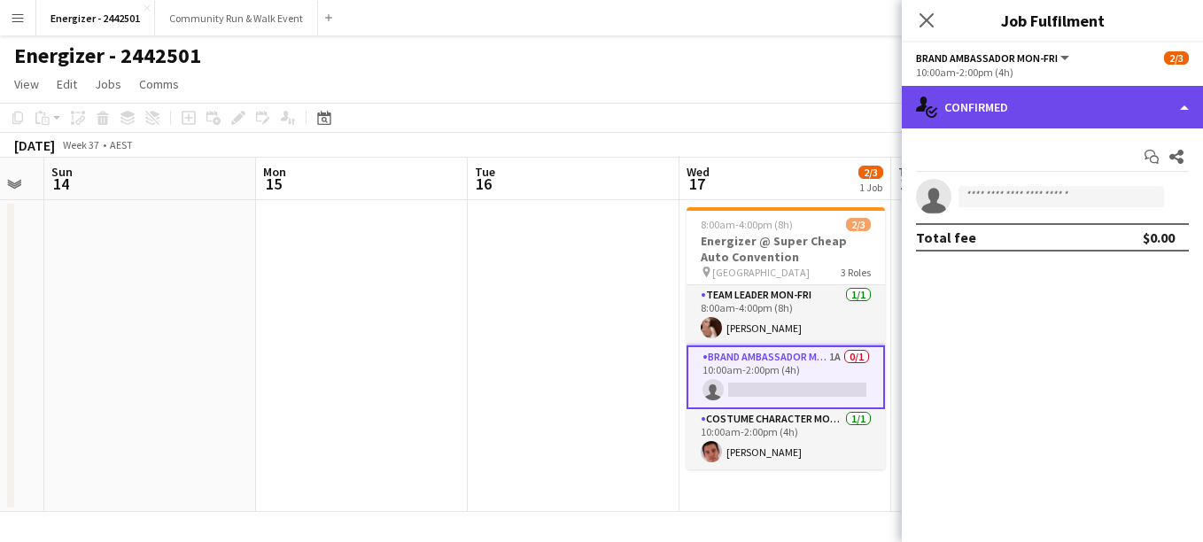
click at [1053, 120] on div "single-neutral-actions-check-2 Confirmed" at bounding box center [1052, 107] width 301 height 43
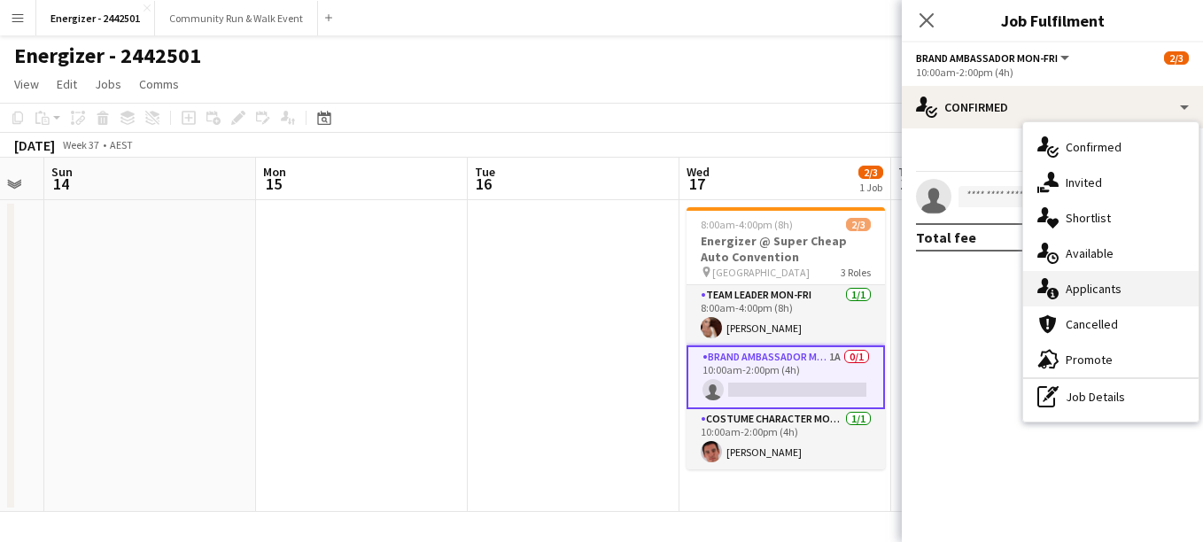
click at [1077, 276] on div "single-neutral-actions-information Applicants" at bounding box center [1110, 288] width 175 height 35
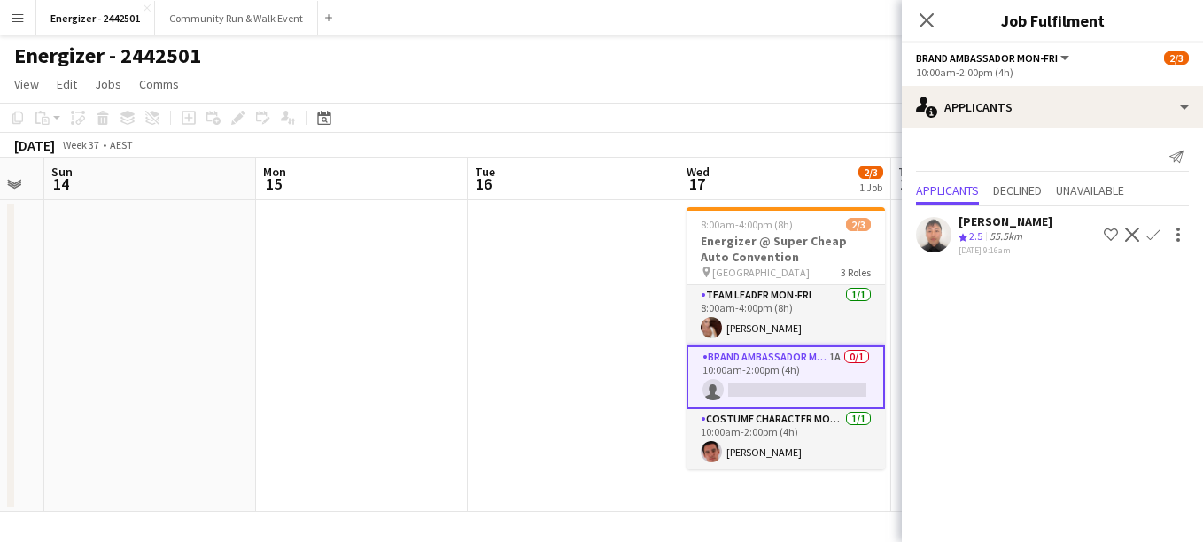
click at [514, 303] on app-date-cell at bounding box center [574, 356] width 212 height 312
